Goal: Subscribe to service/newsletter

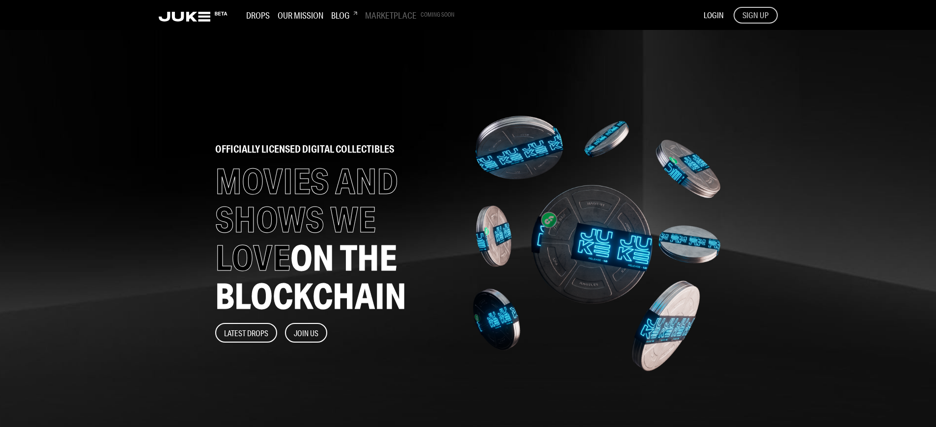
click at [755, 15] on span "SIGN UP" at bounding box center [755, 15] width 26 height 11
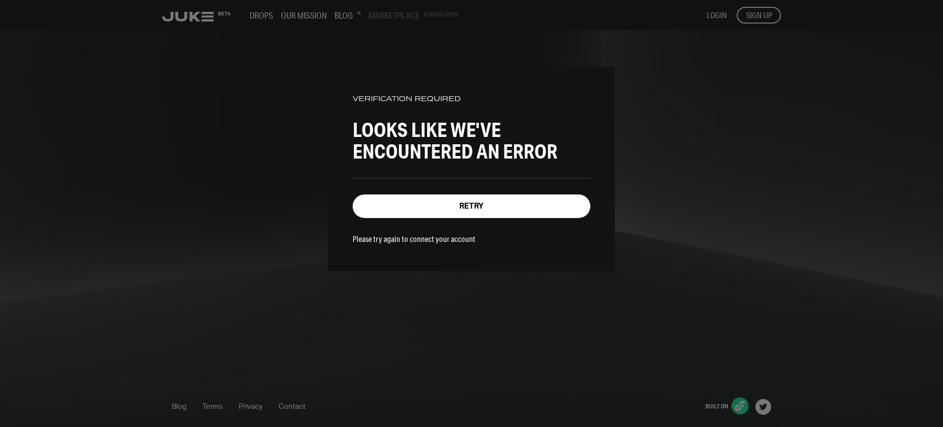
click at [408, 237] on p "Please try again to connect your account" at bounding box center [414, 239] width 123 height 10
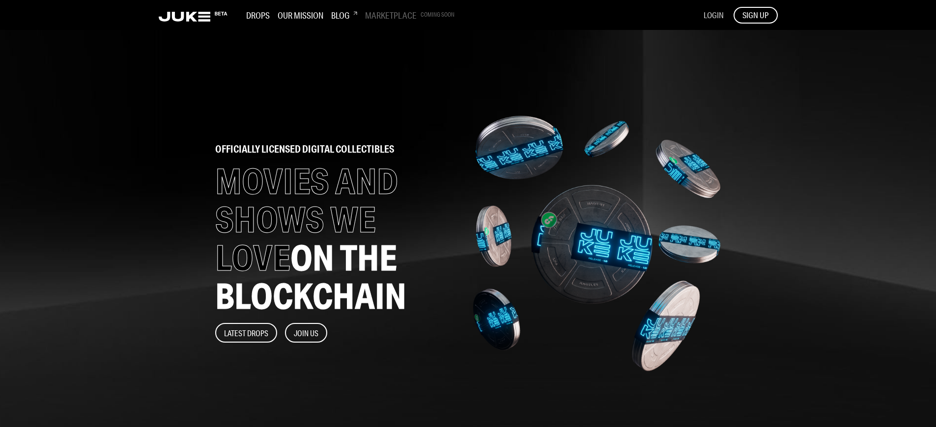
click at [713, 15] on span "LOGIN" at bounding box center [713, 15] width 20 height 10
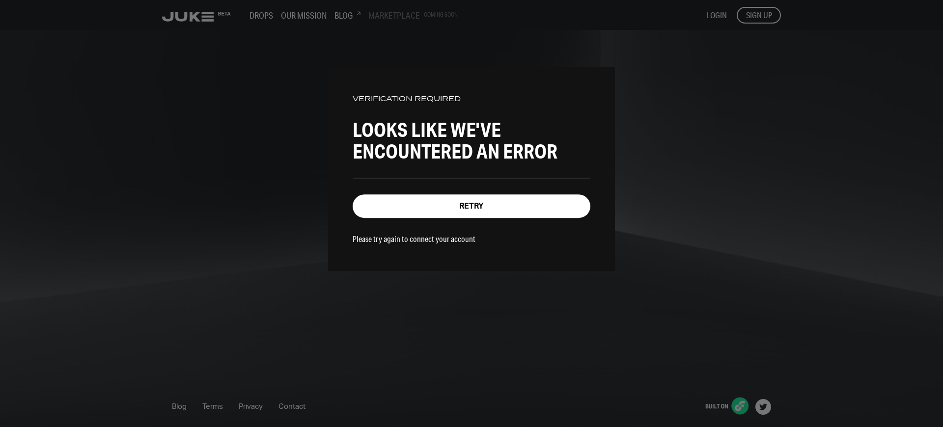
click at [408, 237] on p "Please try again to connect your account" at bounding box center [414, 239] width 123 height 10
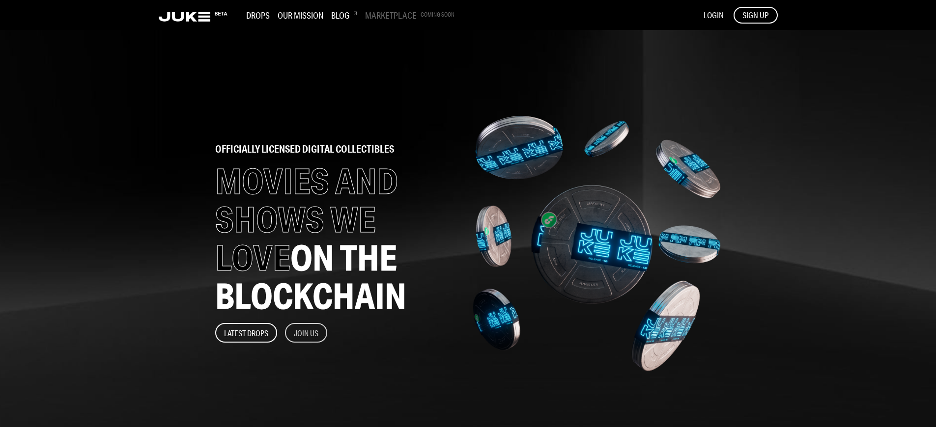
click at [307, 333] on button "Join Us" at bounding box center [306, 333] width 42 height 20
click at [755, 15] on span "SIGN UP" at bounding box center [755, 15] width 26 height 11
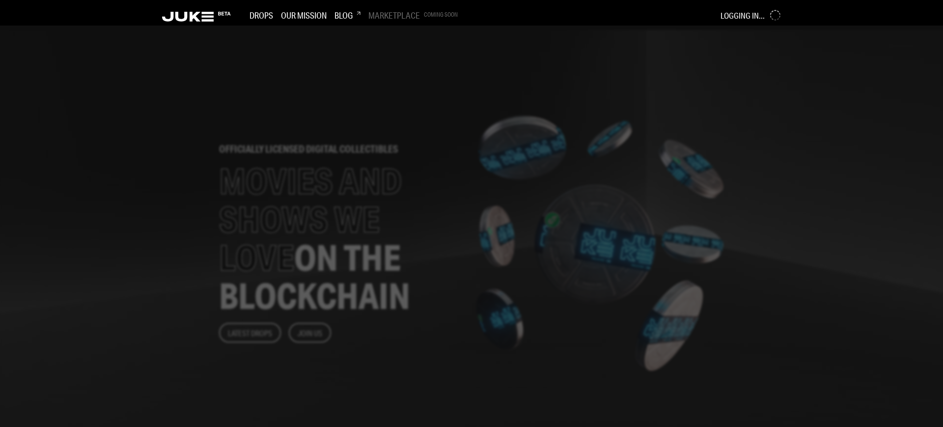
click at [389, 214] on div at bounding box center [471, 227] width 943 height 402
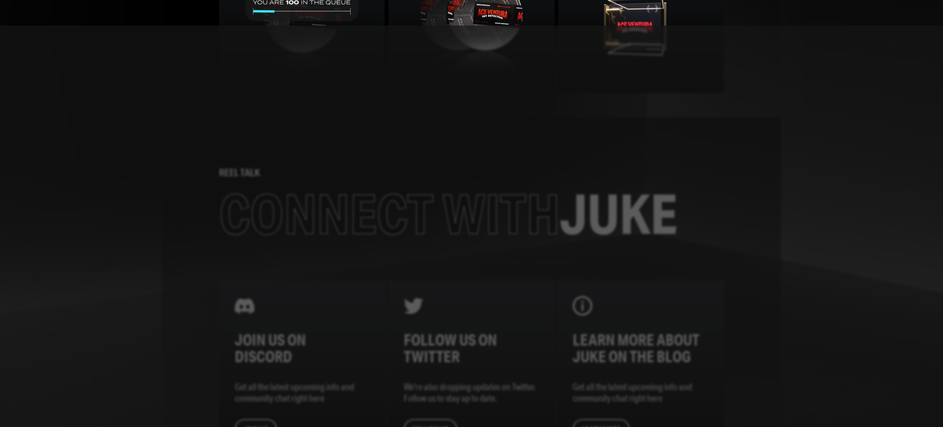
click at [389, 214] on div at bounding box center [471, 227] width 943 height 402
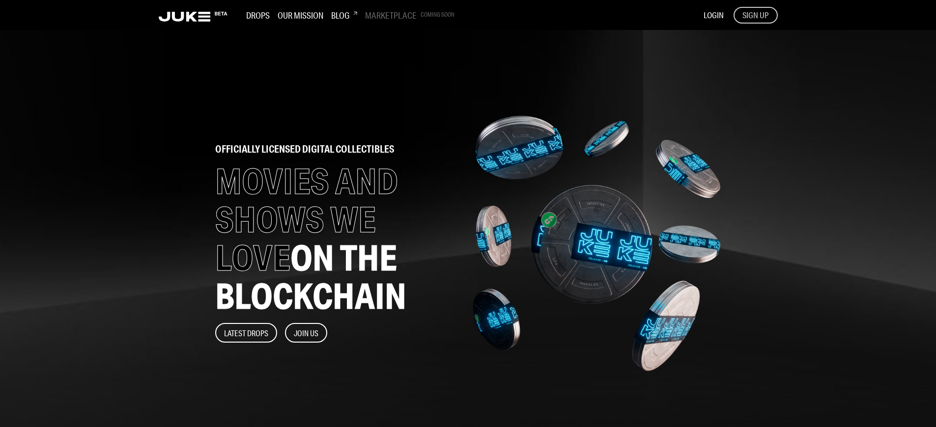
click at [755, 15] on span "SIGN UP" at bounding box center [755, 15] width 26 height 11
click at [713, 15] on span "LOGIN" at bounding box center [713, 15] width 20 height 10
